Goal: Navigation & Orientation: Find specific page/section

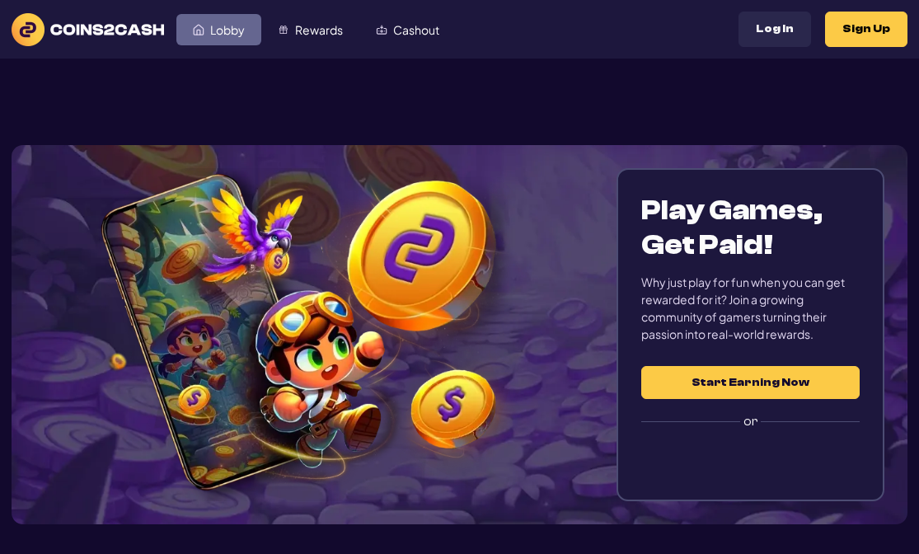
click at [231, 32] on span "Lobby" at bounding box center [227, 30] width 35 height 12
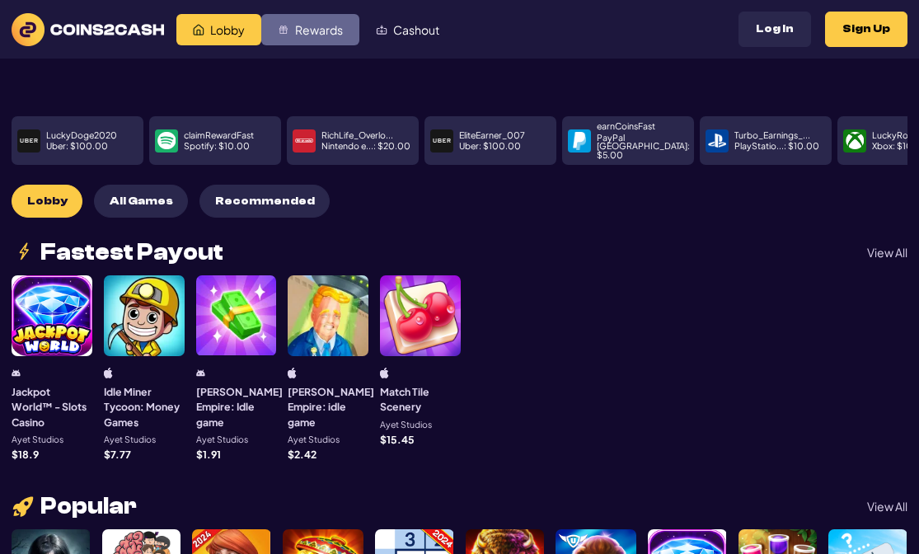
click at [305, 24] on span "Rewards" at bounding box center [319, 30] width 48 height 12
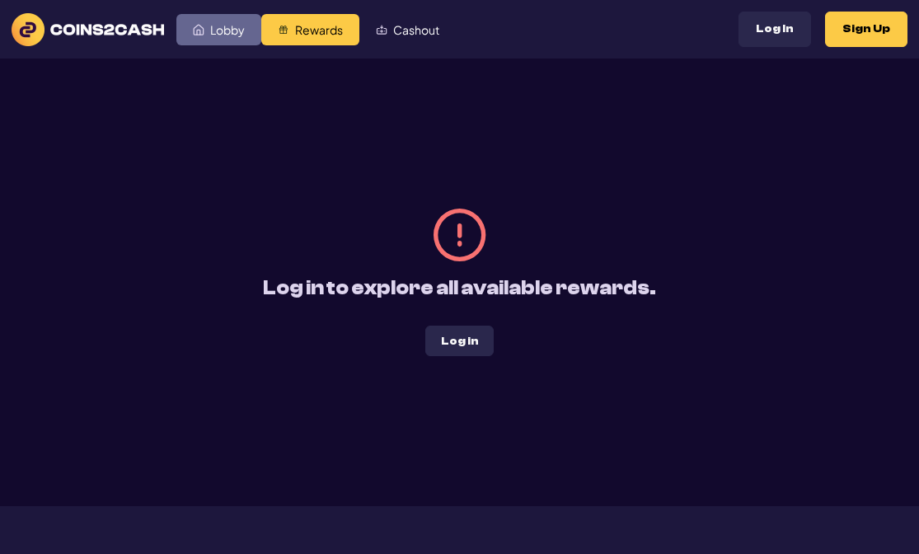
click at [224, 27] on span "Lobby" at bounding box center [227, 30] width 35 height 12
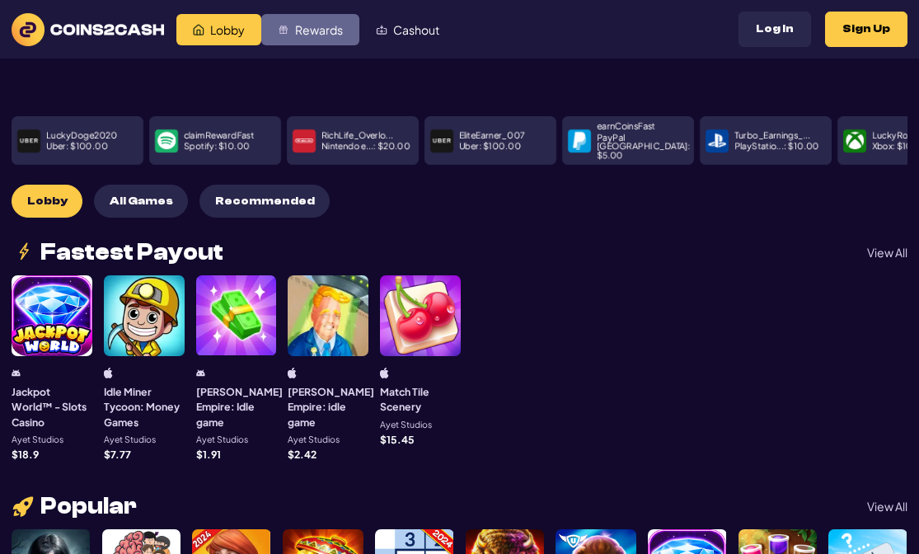
click at [284, 36] on link "Rewards" at bounding box center [310, 29] width 98 height 31
